Goal: Check status: Check status

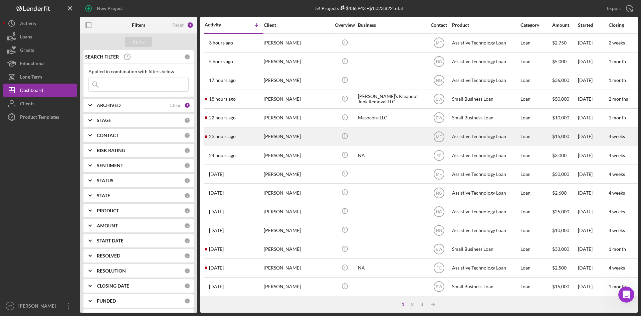
click at [241, 138] on div "23 hours ago [PERSON_NAME]" at bounding box center [234, 137] width 58 height 18
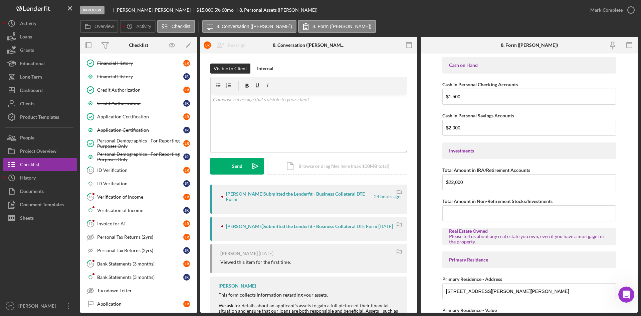
scroll to position [256, 0]
click at [103, 168] on div "ID Verification" at bounding box center [140, 169] width 86 height 5
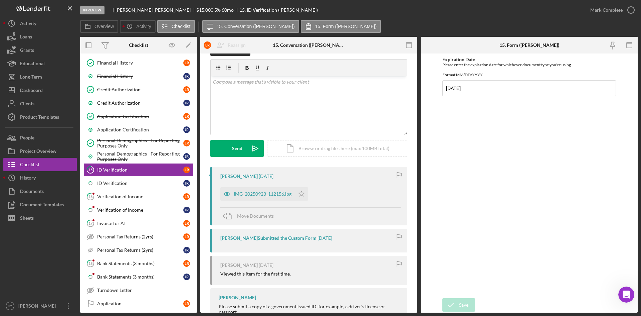
scroll to position [33, 0]
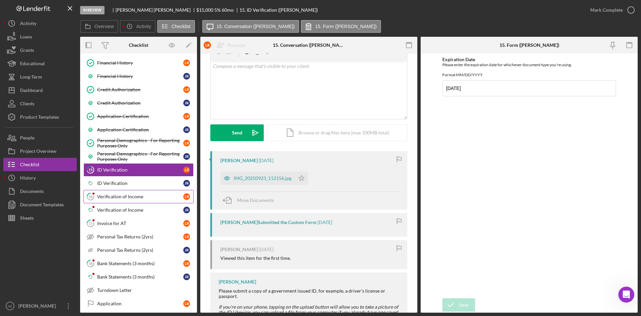
click at [100, 198] on div "Verification of Income" at bounding box center [140, 196] width 86 height 5
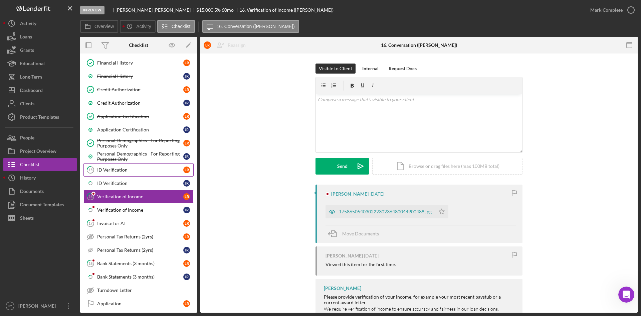
click at [106, 169] on div "ID Verification" at bounding box center [140, 169] width 86 height 5
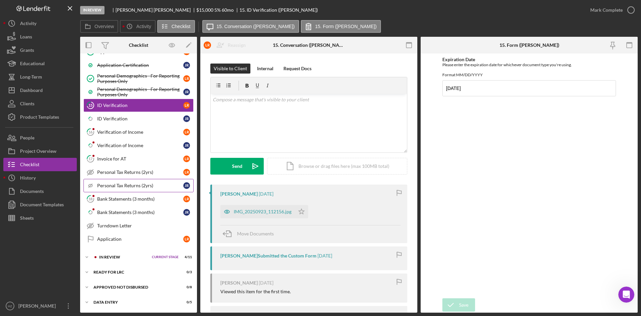
scroll to position [287, 0]
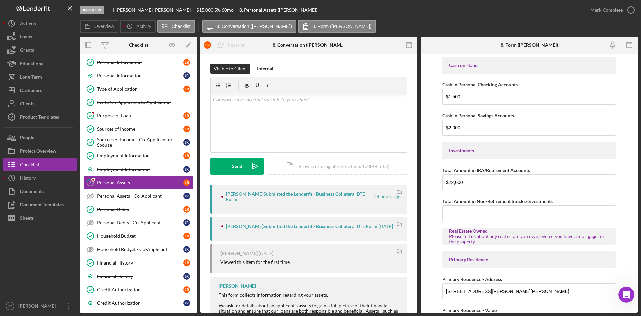
scroll to position [56, 0]
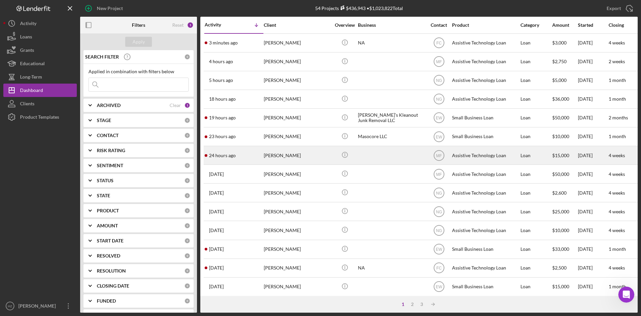
click at [267, 157] on div "[PERSON_NAME]" at bounding box center [297, 155] width 67 height 18
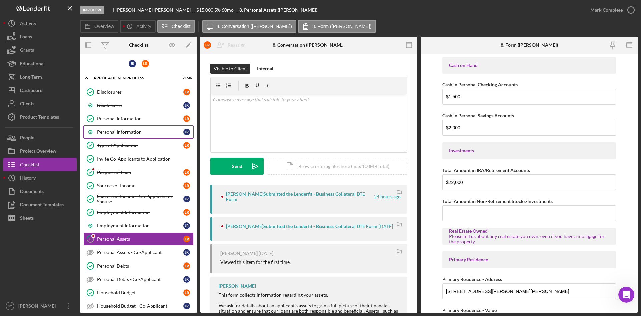
click at [115, 134] on div "Personal Information" at bounding box center [140, 131] width 86 height 5
